Goal: Transaction & Acquisition: Download file/media

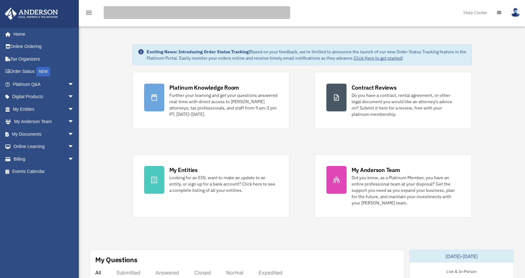
click at [133, 17] on input "search" at bounding box center [197, 12] width 186 height 13
type input "*"
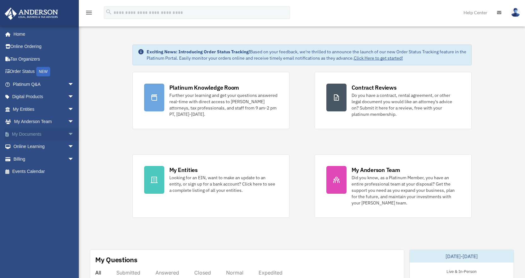
click at [68, 132] on span "arrow_drop_down" at bounding box center [74, 134] width 13 height 13
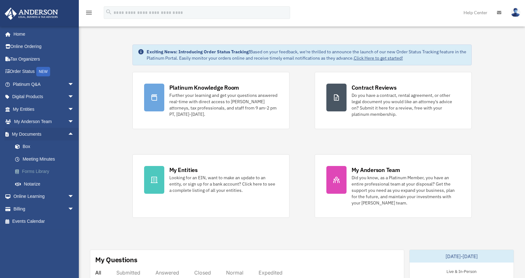
click at [28, 173] on link "Forms Library" at bounding box center [46, 171] width 75 height 13
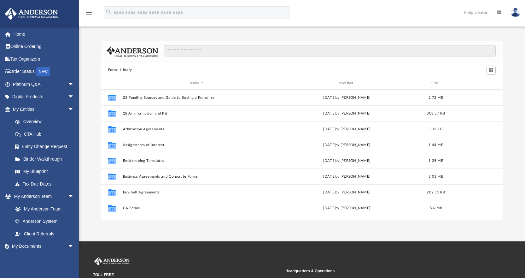
scroll to position [139, 397]
click at [260, 53] on input "Search files and folders" at bounding box center [330, 51] width 332 height 12
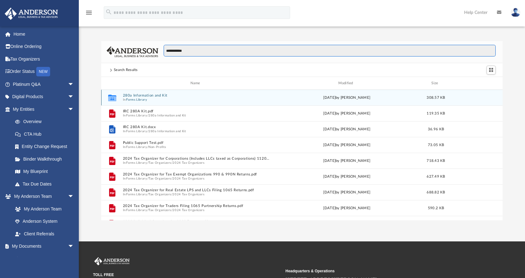
type input "**********"
click at [160, 96] on button "280a Information and Kit" at bounding box center [197, 95] width 148 height 4
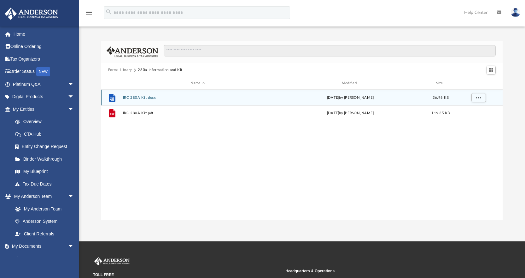
click at [142, 99] on button "IRC 280A Kit.docx" at bounding box center [198, 98] width 150 height 4
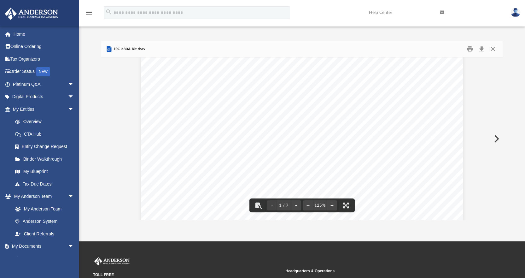
scroll to position [189, 0]
click at [494, 137] on button "Preview" at bounding box center [496, 139] width 14 height 18
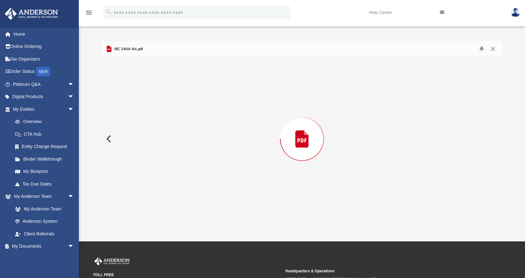
click at [494, 137] on div "Preview" at bounding box center [302, 138] width 402 height 163
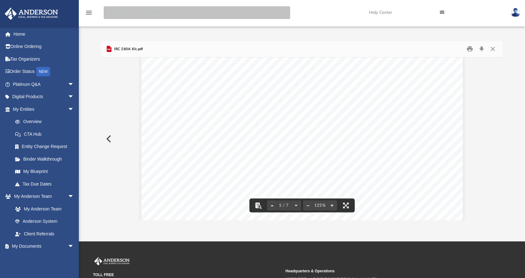
click at [129, 13] on input "search" at bounding box center [197, 12] width 186 height 13
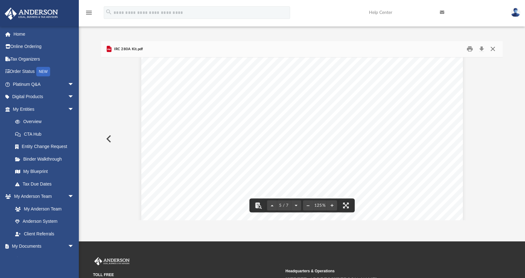
click at [493, 50] on button "Close" at bounding box center [492, 49] width 11 height 10
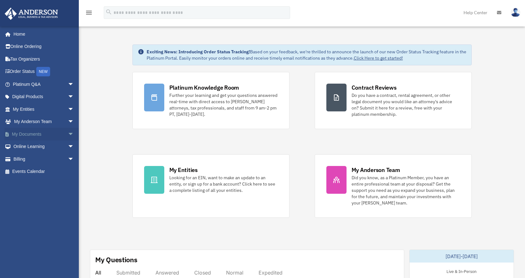
click at [68, 134] on span "arrow_drop_down" at bounding box center [74, 134] width 13 height 13
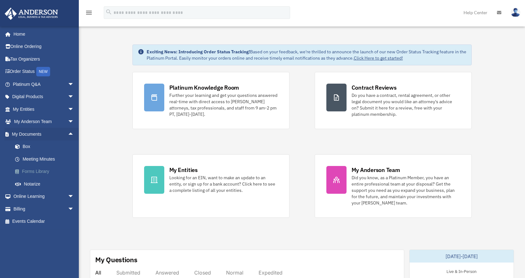
click at [37, 171] on link "Forms Library" at bounding box center [46, 171] width 75 height 13
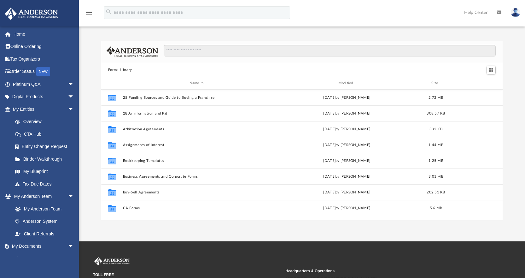
scroll to position [139, 397]
click at [185, 48] on input "Search files and folders" at bounding box center [330, 51] width 332 height 12
type input "*"
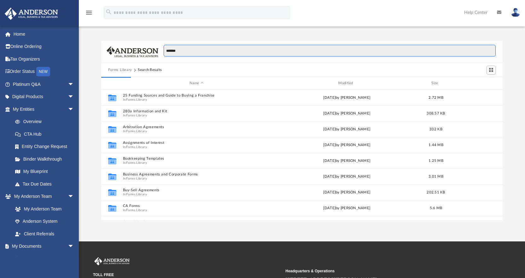
type input "*******"
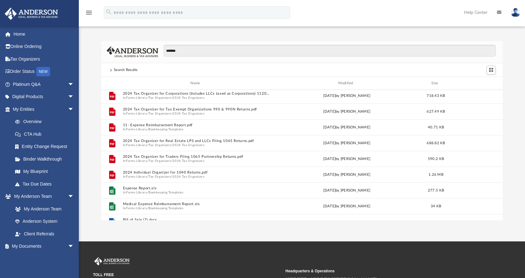
scroll to position [0, 0]
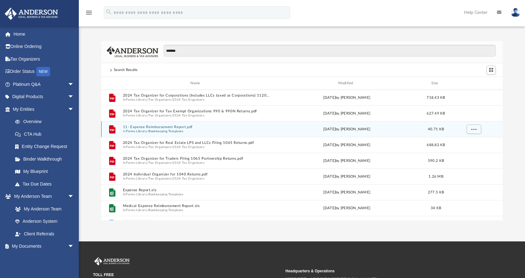
click at [194, 126] on button "11- Expense Reimbursement Report.pdf" at bounding box center [197, 127] width 148 height 4
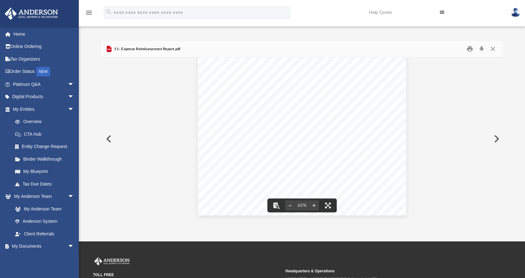
click at [495, 141] on button "Preview" at bounding box center [496, 139] width 14 height 18
click at [106, 139] on button "Preview" at bounding box center [108, 139] width 14 height 18
click at [496, 136] on button "Preview" at bounding box center [496, 139] width 14 height 18
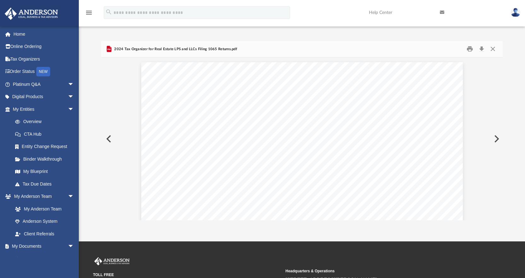
click at [496, 136] on button "Preview" at bounding box center [496, 139] width 14 height 18
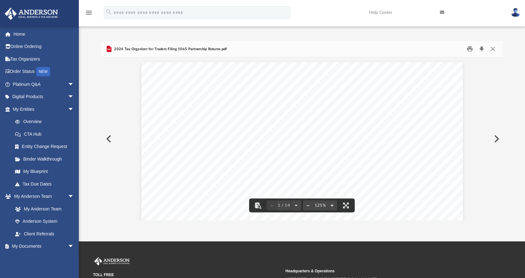
click at [478, 48] on button "Download" at bounding box center [481, 49] width 11 height 10
click at [109, 142] on button "Preview" at bounding box center [108, 139] width 14 height 18
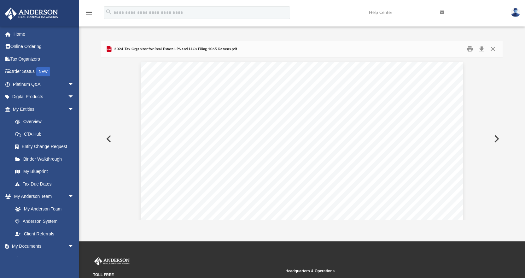
click at [109, 142] on button "Preview" at bounding box center [108, 139] width 14 height 18
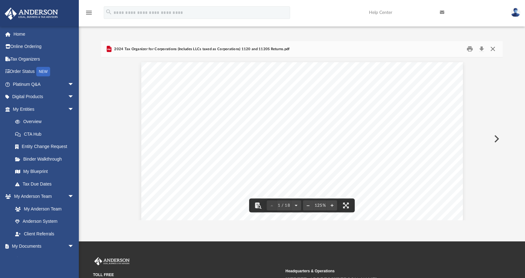
click at [492, 50] on button "Close" at bounding box center [492, 49] width 11 height 10
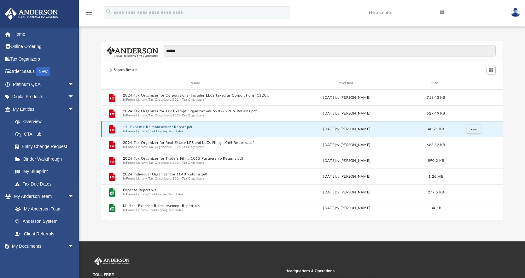
click at [145, 128] on button "11- Expense Reimbursement Report.pdf" at bounding box center [197, 127] width 148 height 4
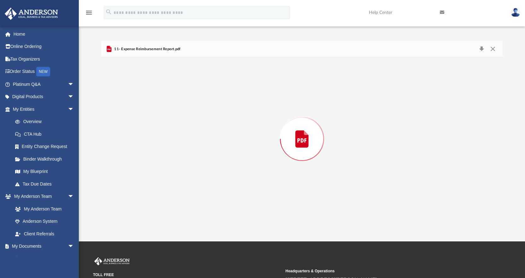
click at [145, 128] on div "Preview" at bounding box center [302, 138] width 402 height 163
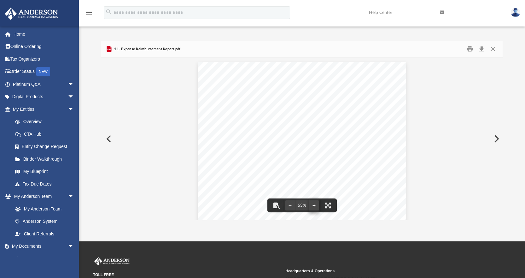
click at [314, 203] on button "File preview" at bounding box center [314, 205] width 10 height 14
click at [29, 38] on link "Home" at bounding box center [43, 34] width 79 height 13
click at [489, 46] on button "Close" at bounding box center [492, 49] width 11 height 10
